Goal: Task Accomplishment & Management: Manage account settings

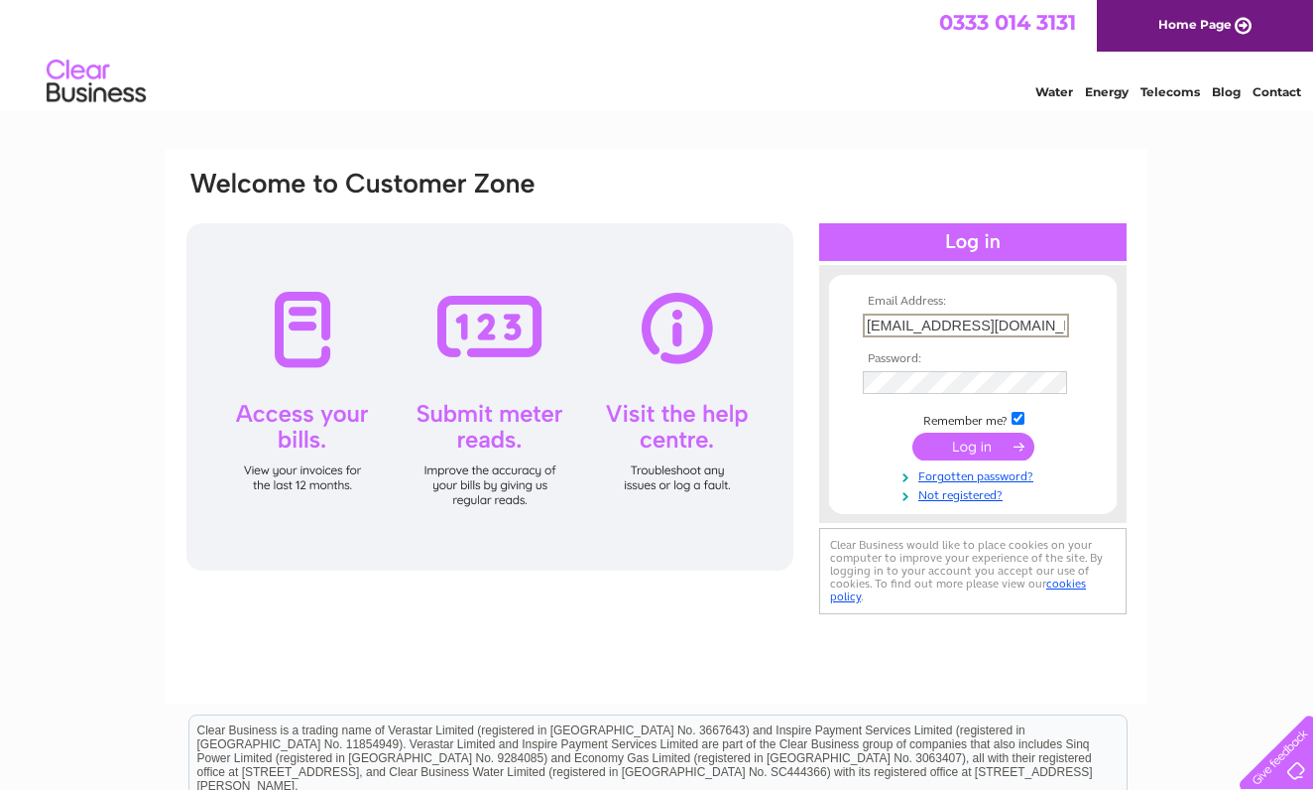
type input "glasgowgrooming@gmail.com"
click at [973, 444] on input "submit" at bounding box center [974, 446] width 122 height 28
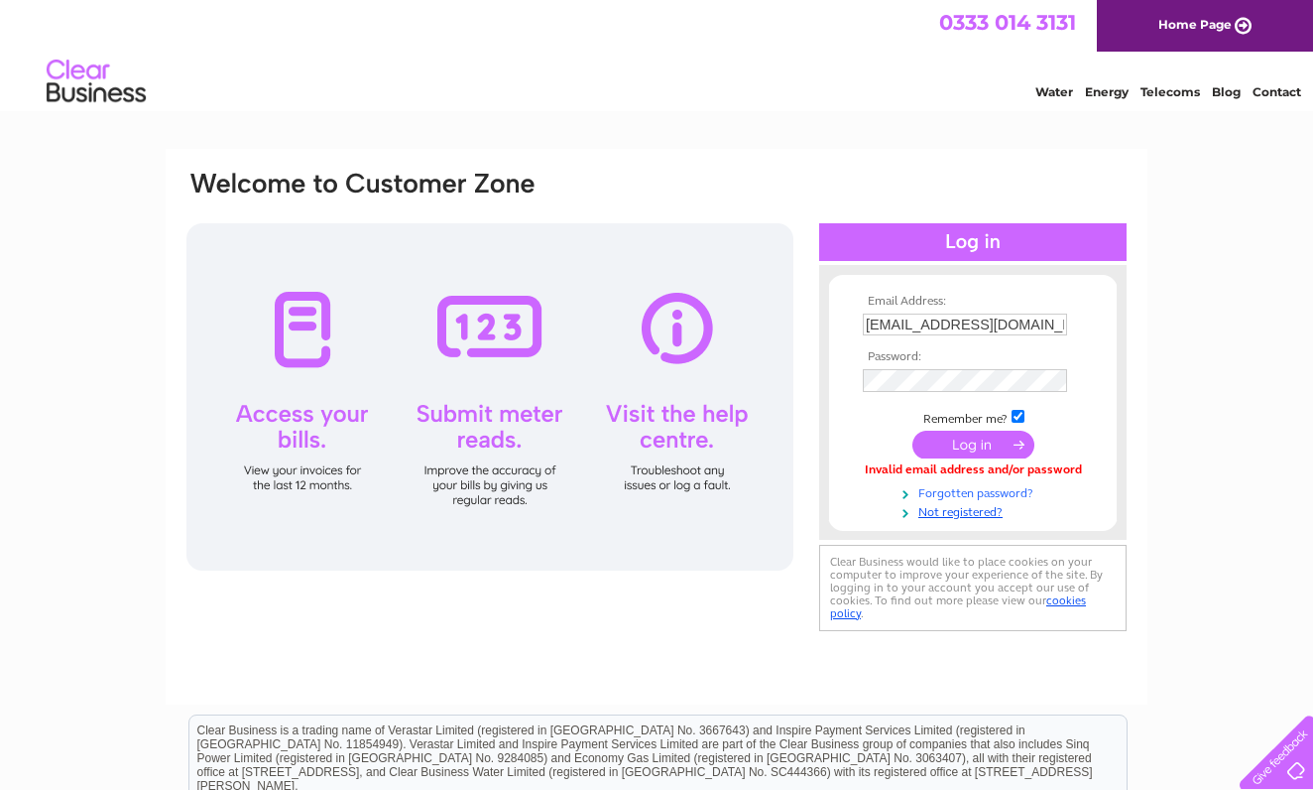
click at [971, 490] on link "Forgotten password?" at bounding box center [975, 491] width 225 height 19
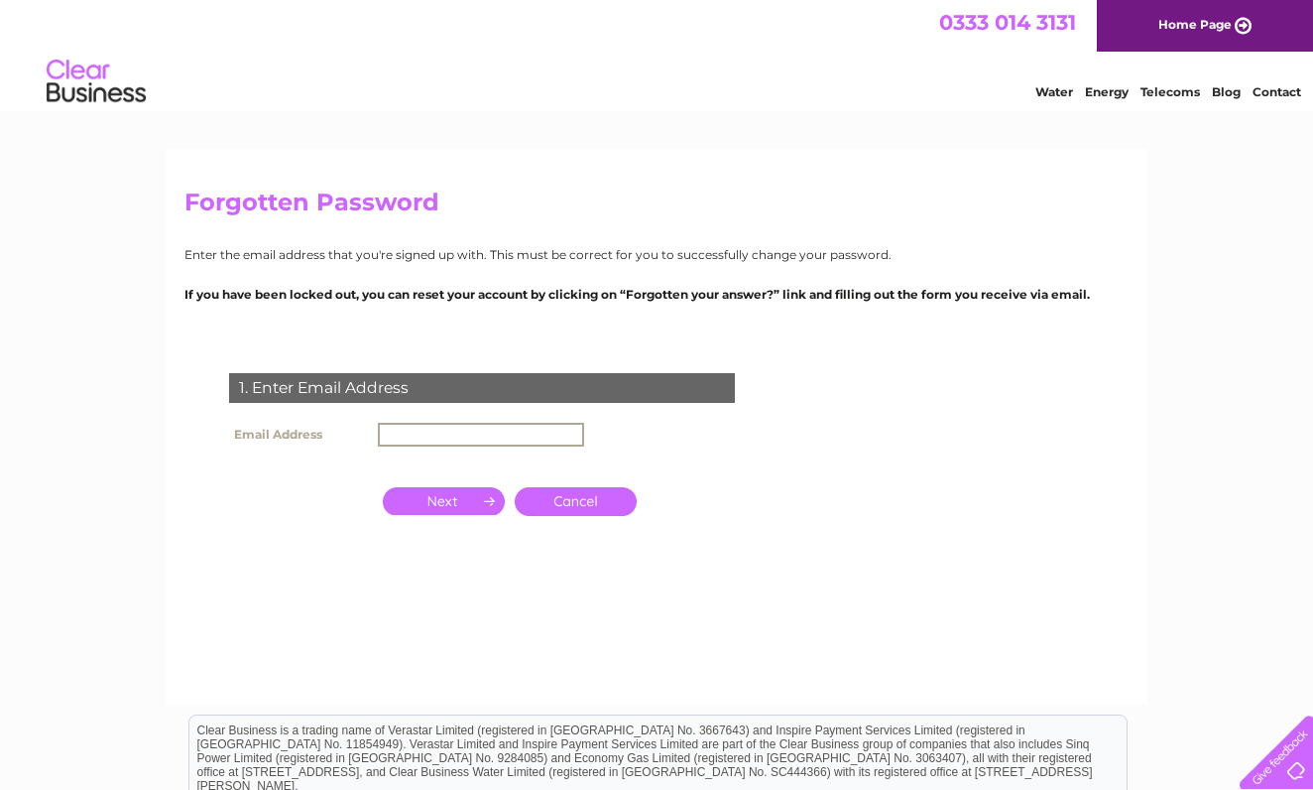
click at [415, 433] on input "text" at bounding box center [481, 435] width 206 height 24
click at [547, 438] on input "glasgowgrooming1981!" at bounding box center [481, 435] width 206 height 24
type input "glasgowgrooming@gmail.com"
click at [452, 501] on input "button" at bounding box center [444, 499] width 122 height 28
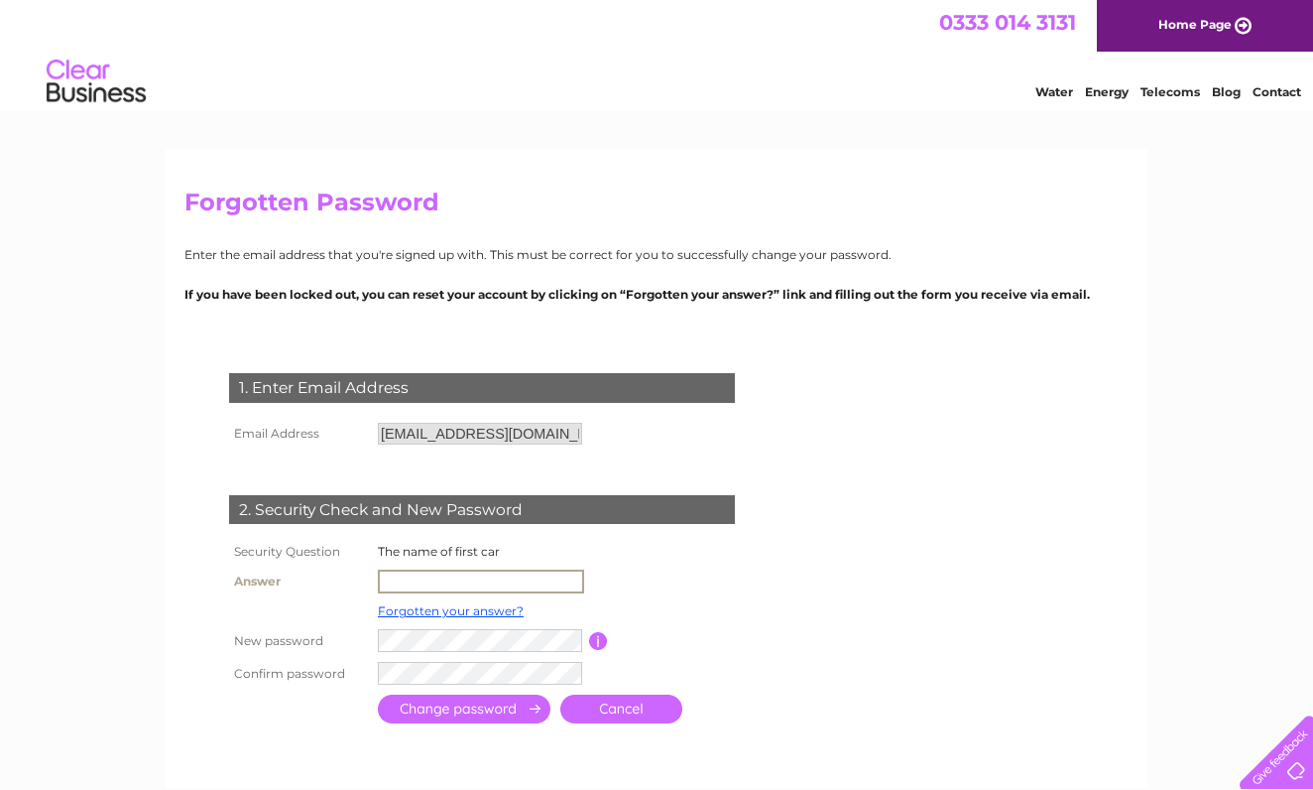
click at [414, 577] on input "text" at bounding box center [481, 581] width 206 height 24
type input "suzuki vitara"
click at [473, 709] on input "submit" at bounding box center [464, 708] width 173 height 29
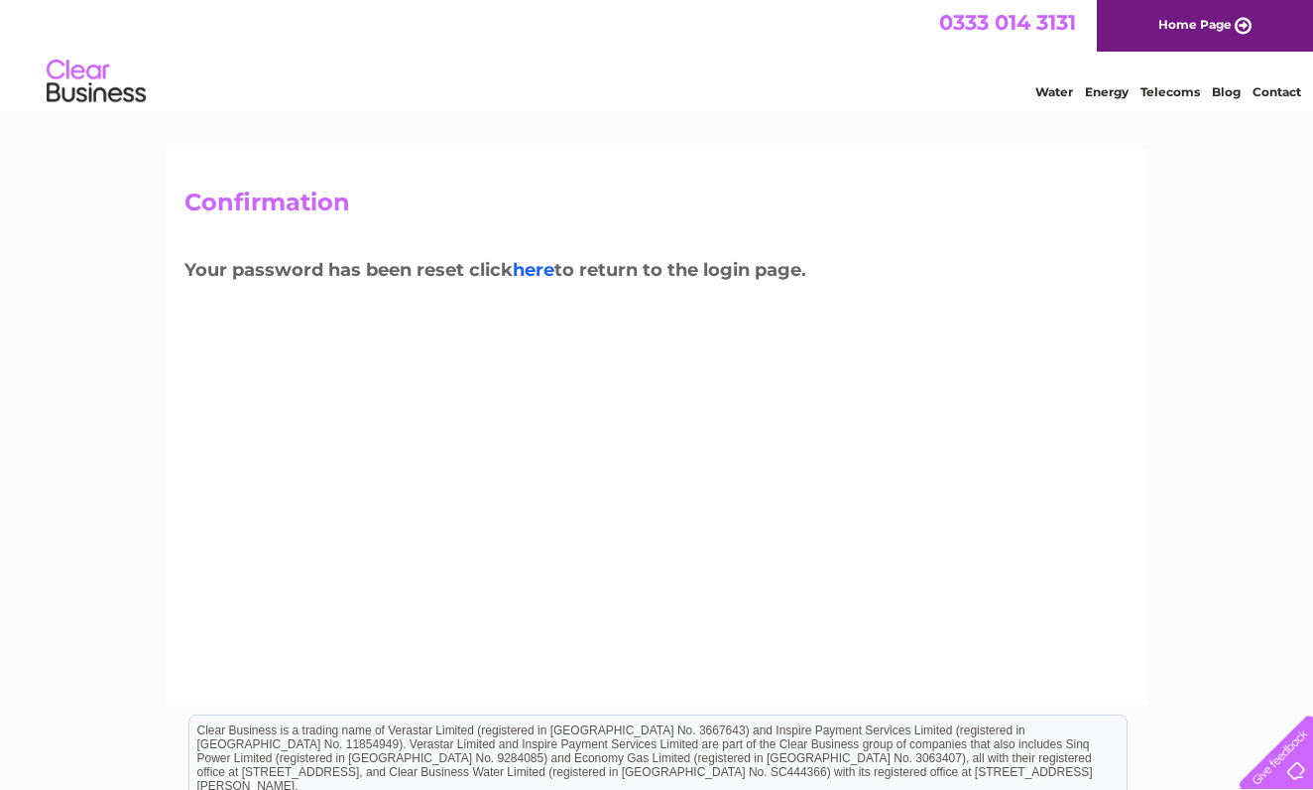
click at [554, 270] on link "here" at bounding box center [534, 270] width 42 height 22
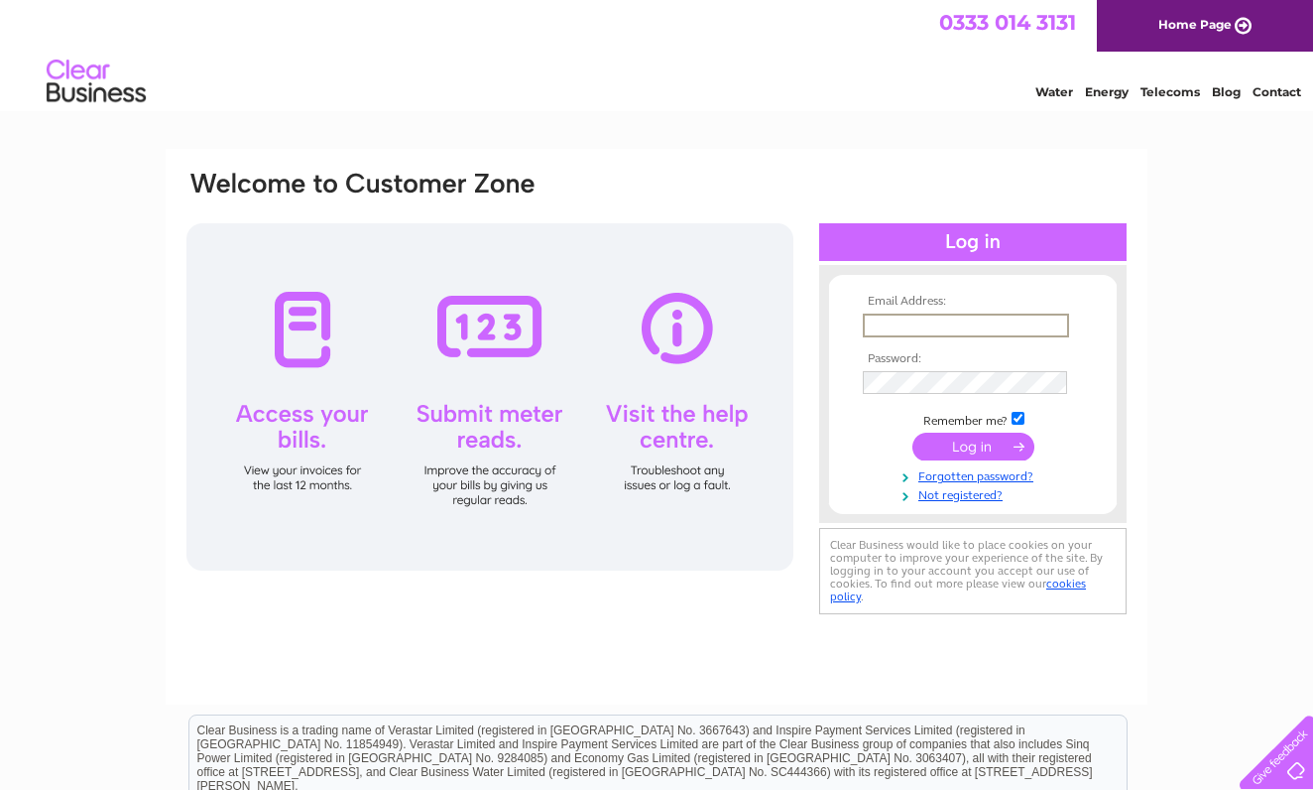
type input "glasgowgrooming@gmail.com"
click at [963, 444] on input "submit" at bounding box center [974, 444] width 122 height 28
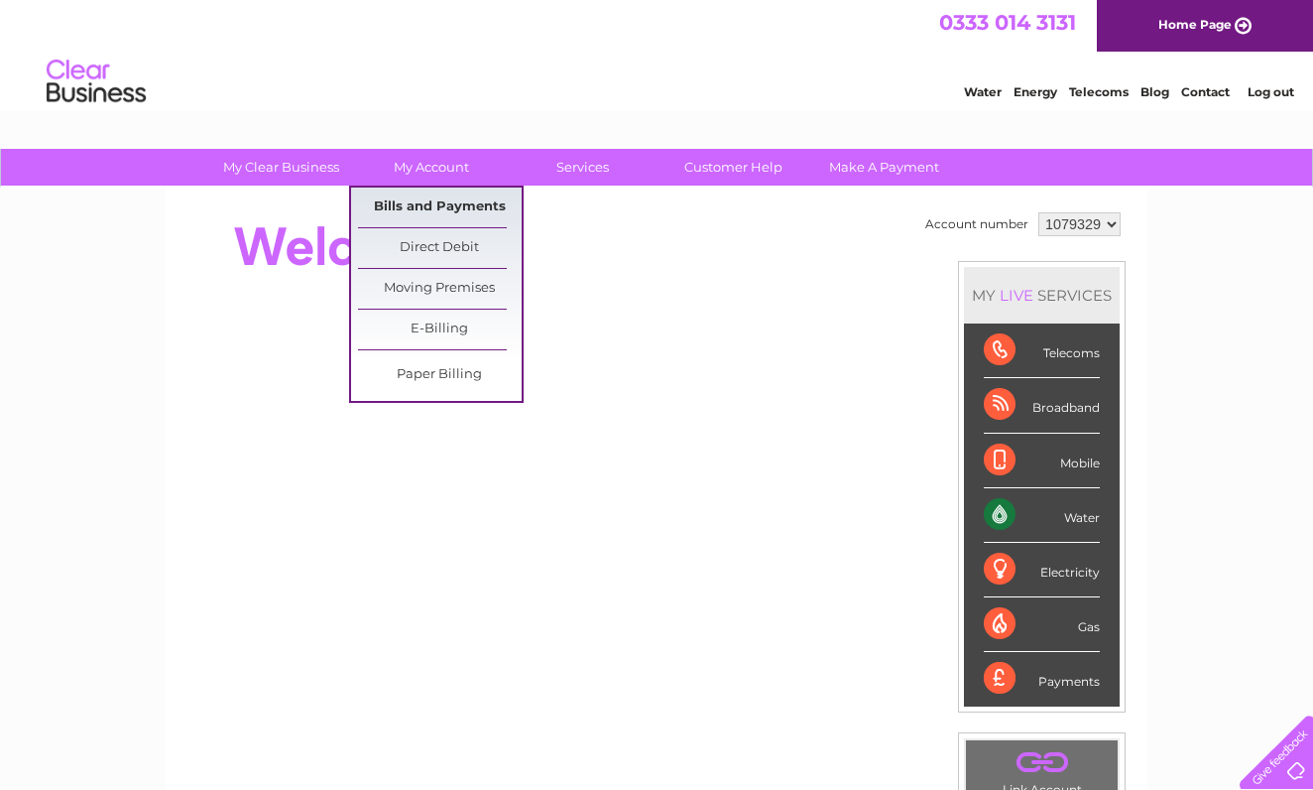
click at [423, 201] on link "Bills and Payments" at bounding box center [440, 207] width 164 height 40
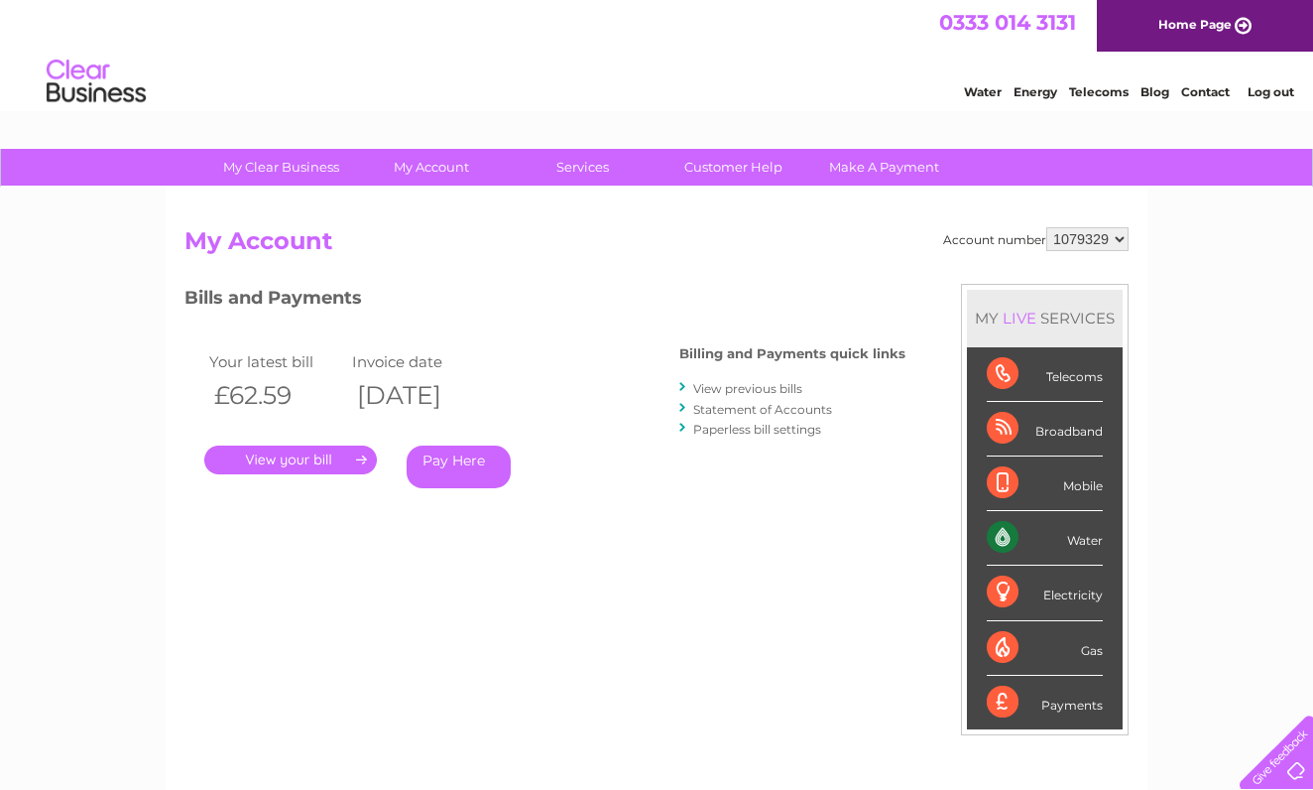
click at [731, 388] on link "View previous bills" at bounding box center [747, 388] width 109 height 15
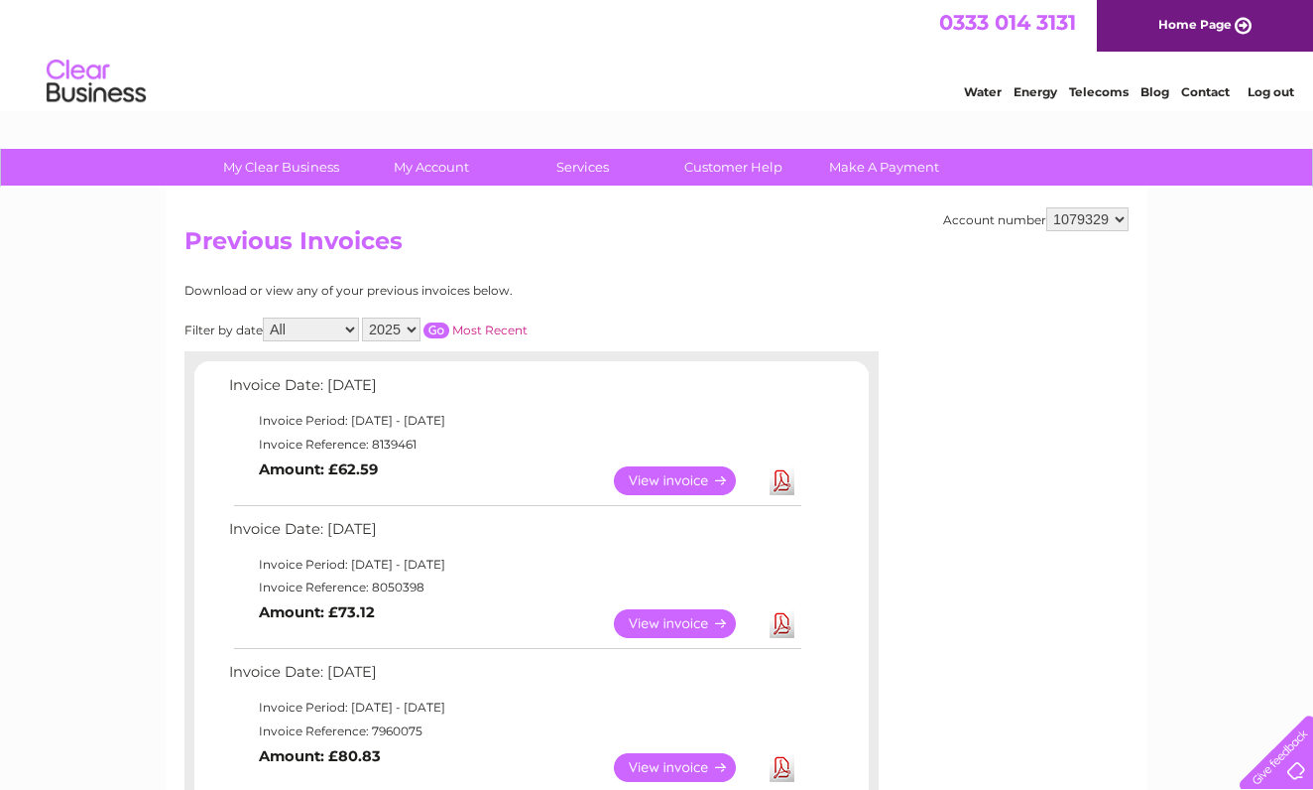
click at [779, 474] on link "Download" at bounding box center [782, 480] width 25 height 29
click at [786, 618] on link "Download" at bounding box center [782, 623] width 25 height 29
click at [782, 758] on link "Download" at bounding box center [782, 767] width 25 height 29
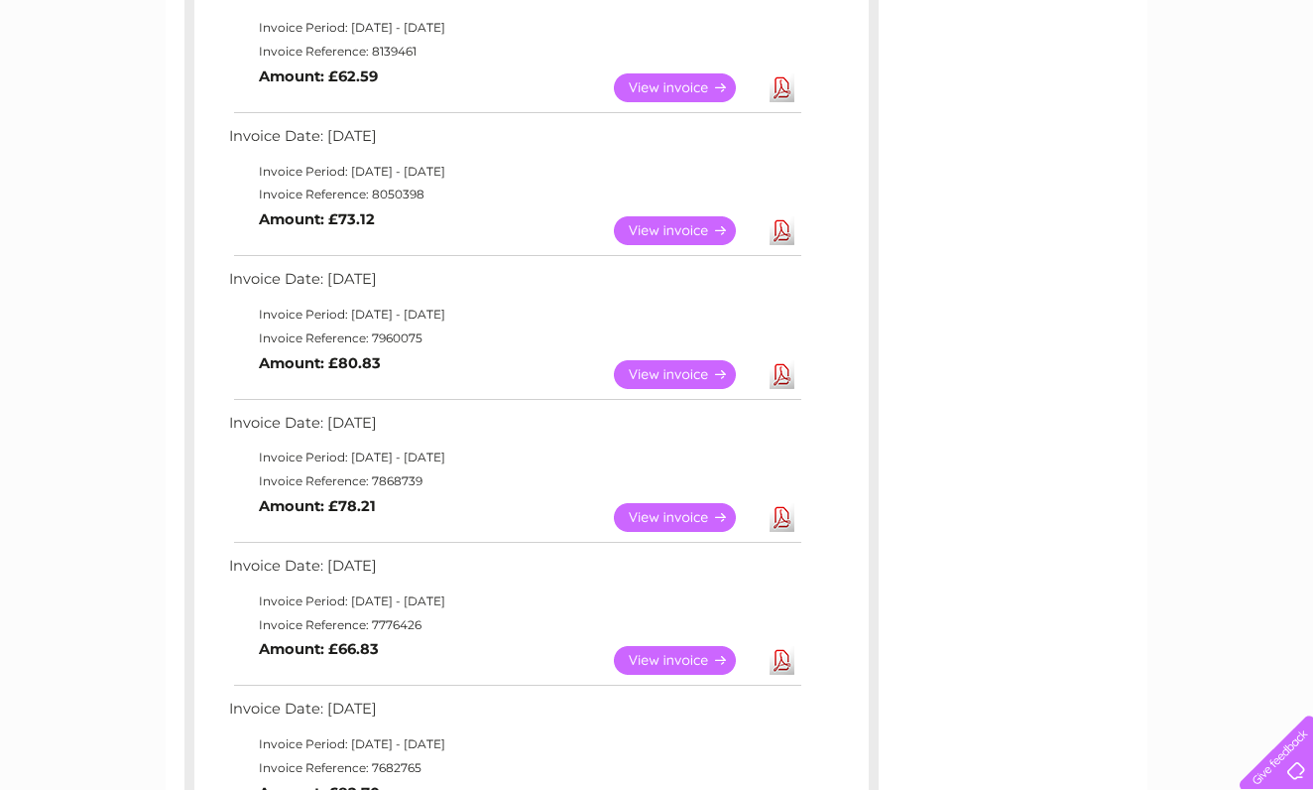
scroll to position [428, 0]
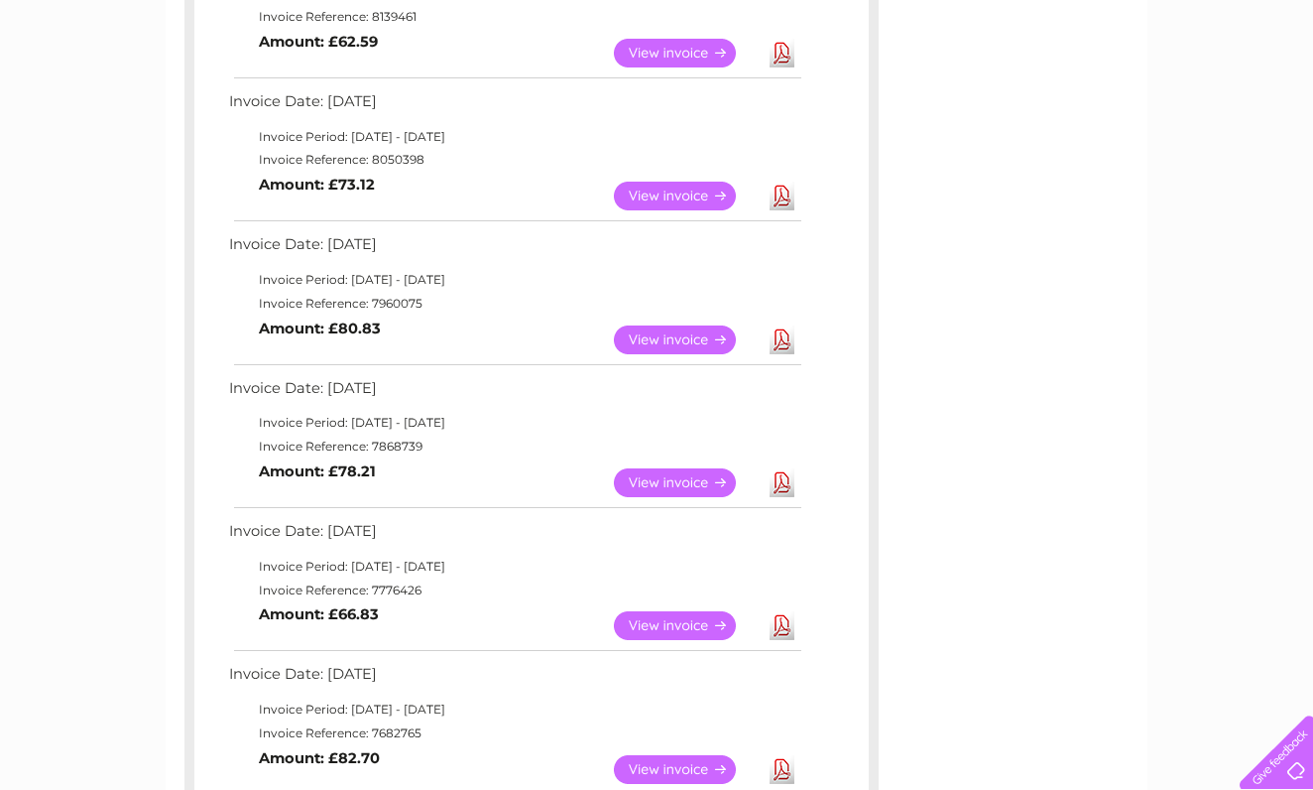
click at [785, 471] on link "Download" at bounding box center [782, 482] width 25 height 29
